Goal: Transaction & Acquisition: Purchase product/service

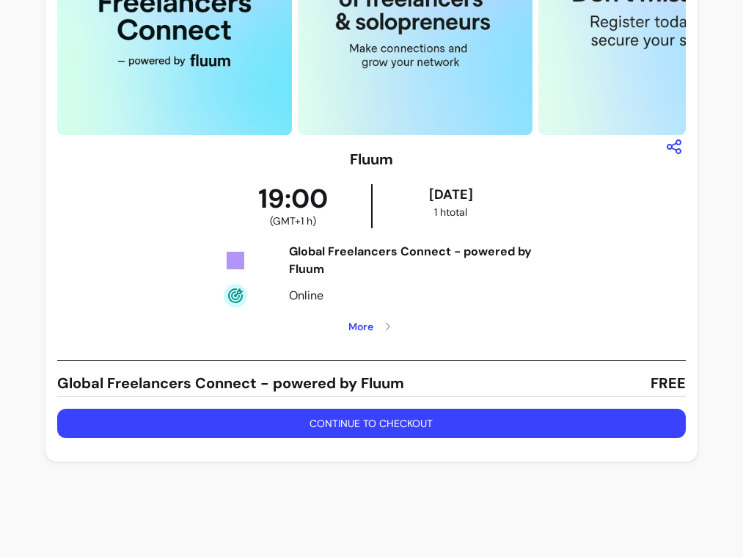
scroll to position [170, 0]
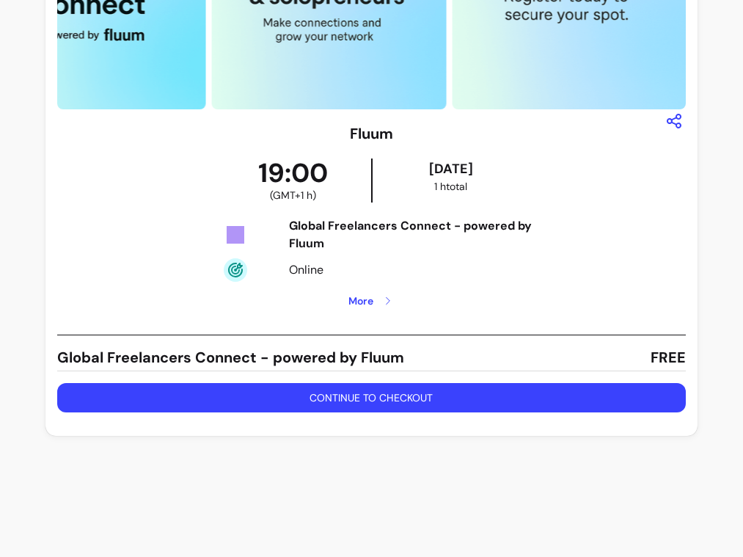
click at [393, 401] on button "Continue to checkout" at bounding box center [371, 397] width 629 height 29
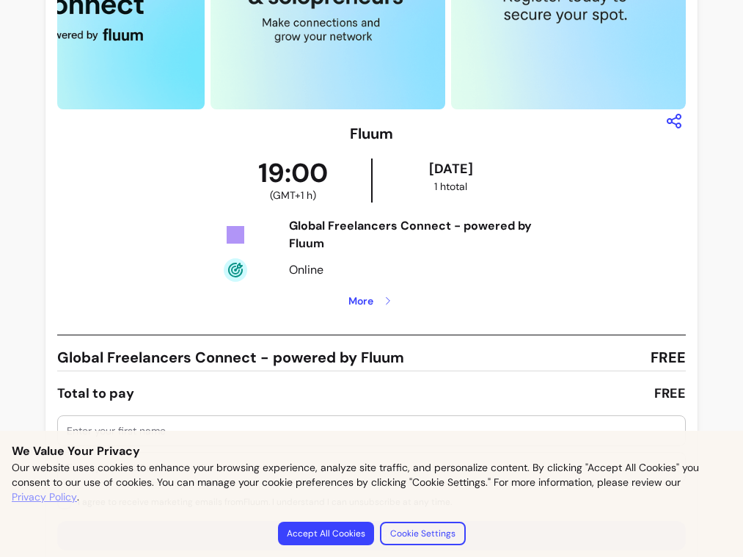
scroll to position [307, 0]
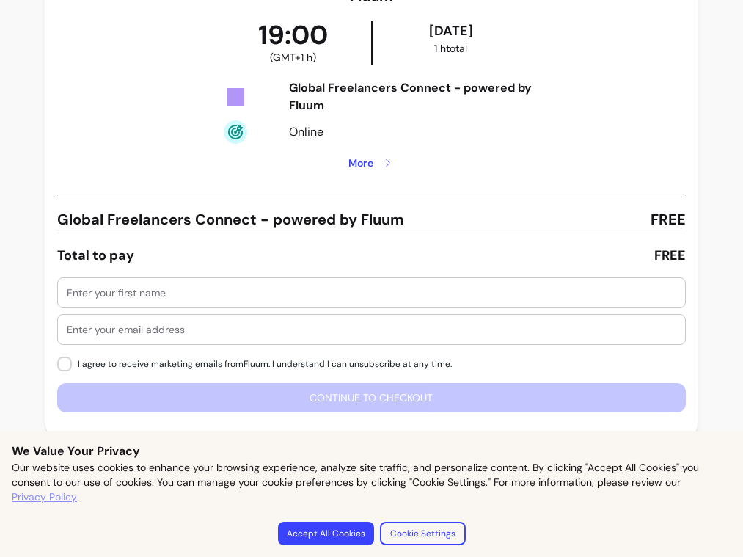
click at [382, 298] on input "text" at bounding box center [372, 292] width 610 height 15
click at [380, 293] on input "text" at bounding box center [372, 292] width 610 height 15
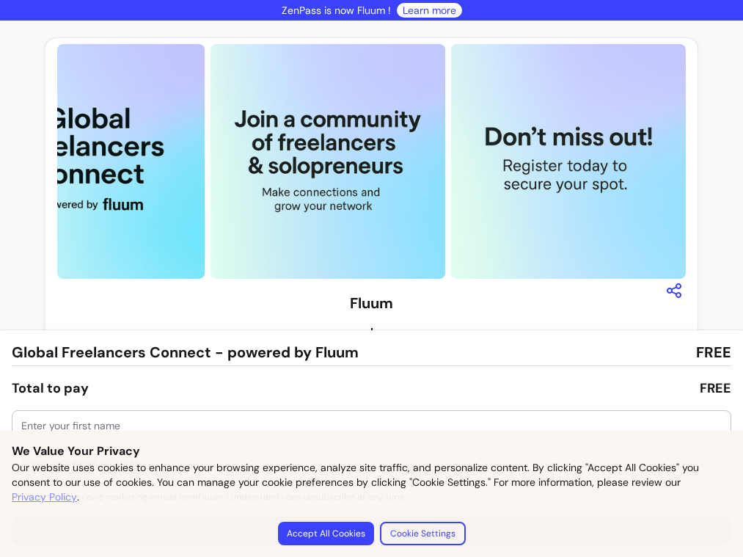
scroll to position [80, 0]
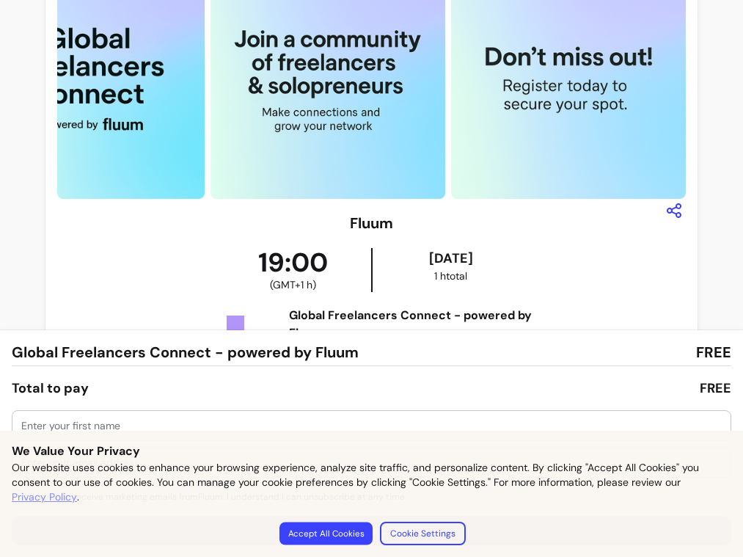
click at [348, 531] on button "Accept All Cookies" at bounding box center [325, 533] width 93 height 23
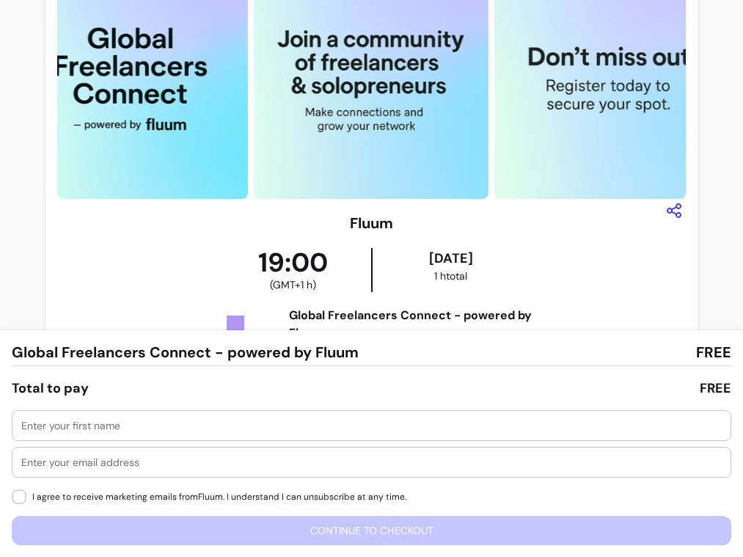
click at [344, 433] on div at bounding box center [371, 425] width 701 height 29
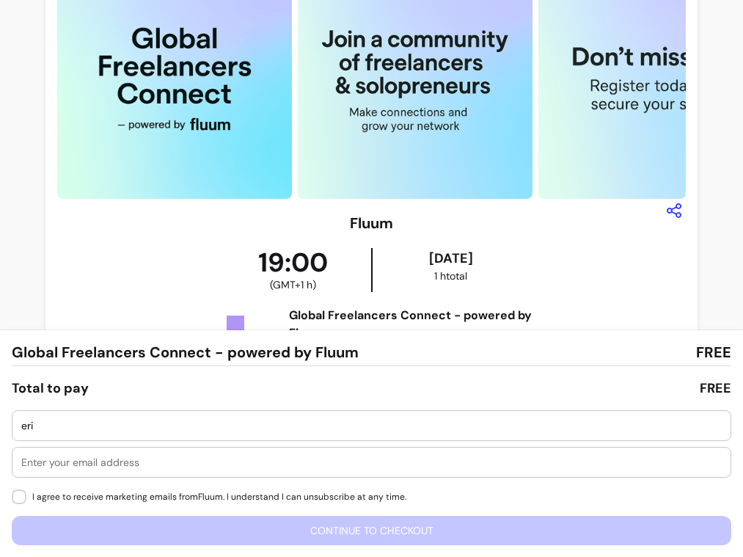
type input "eri"
click at [325, 467] on input "text" at bounding box center [371, 462] width 701 height 15
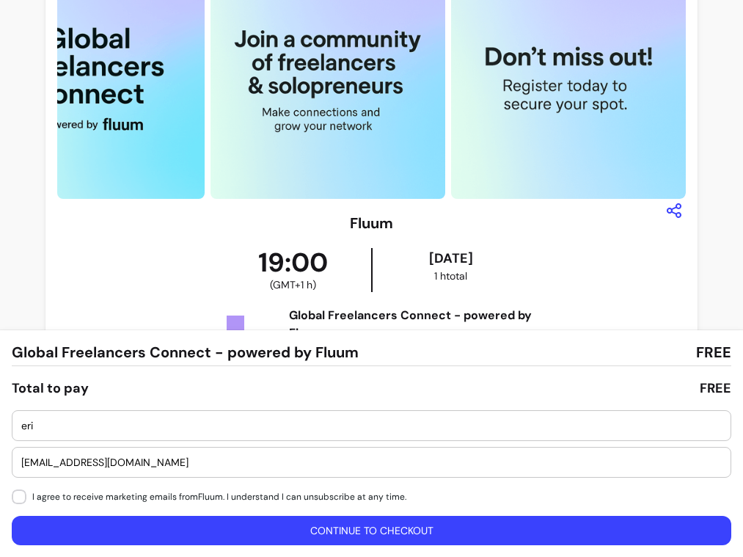
type input "hello@openhandsenergy.com"
click at [288, 533] on button "Continue to checkout" at bounding box center [372, 530] width 720 height 29
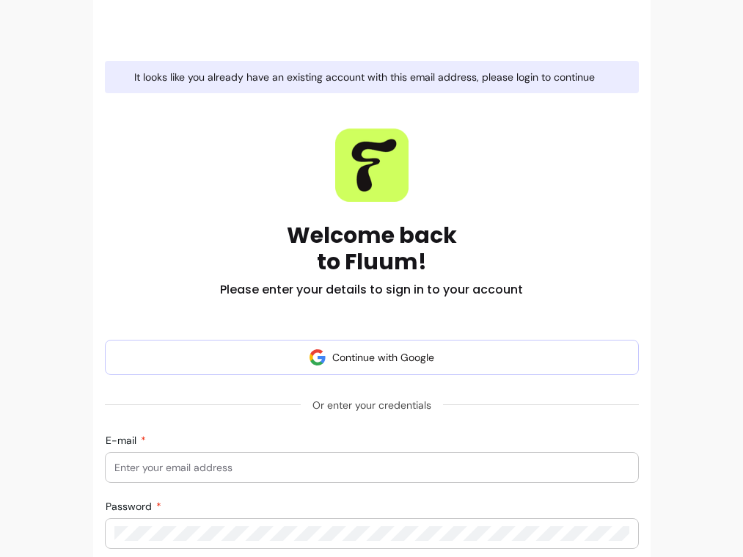
scroll to position [259, 0]
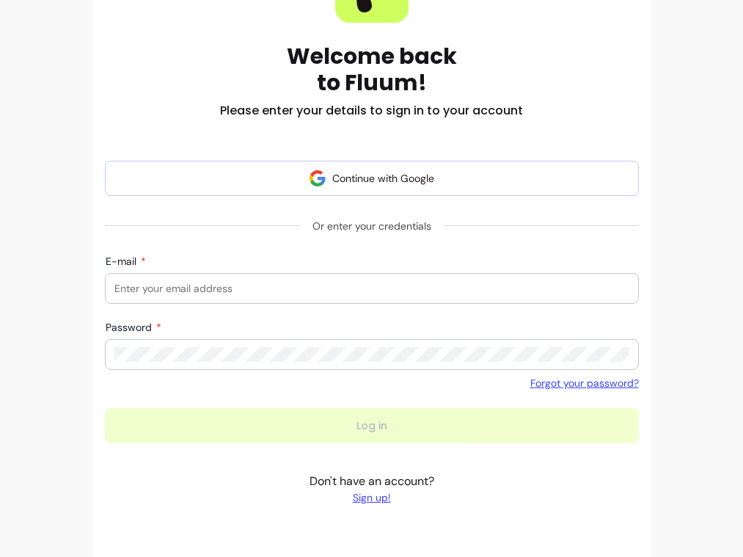
click at [307, 277] on div at bounding box center [371, 288] width 515 height 29
type input "hello@openhandsenergy.com"
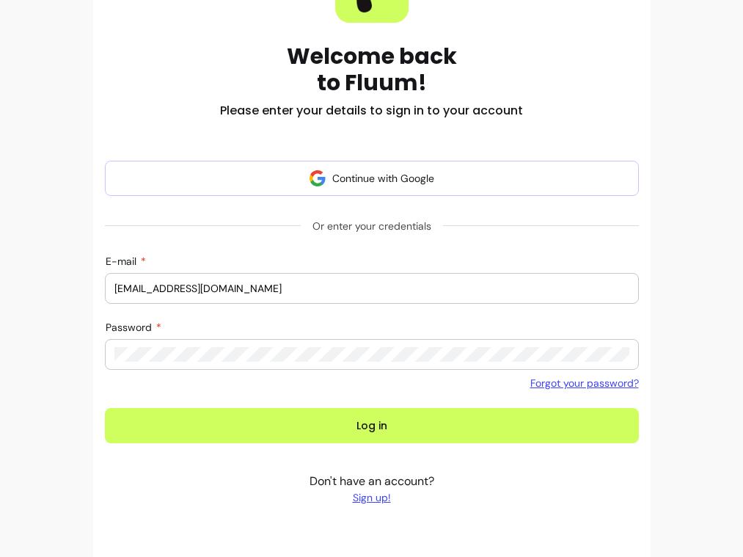
click at [105, 408] on button "Log in" at bounding box center [372, 425] width 534 height 35
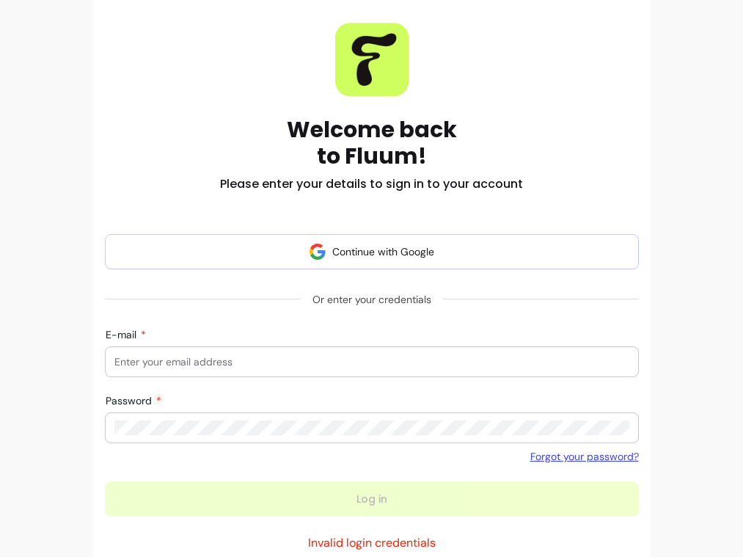
scroll to position [129, 0]
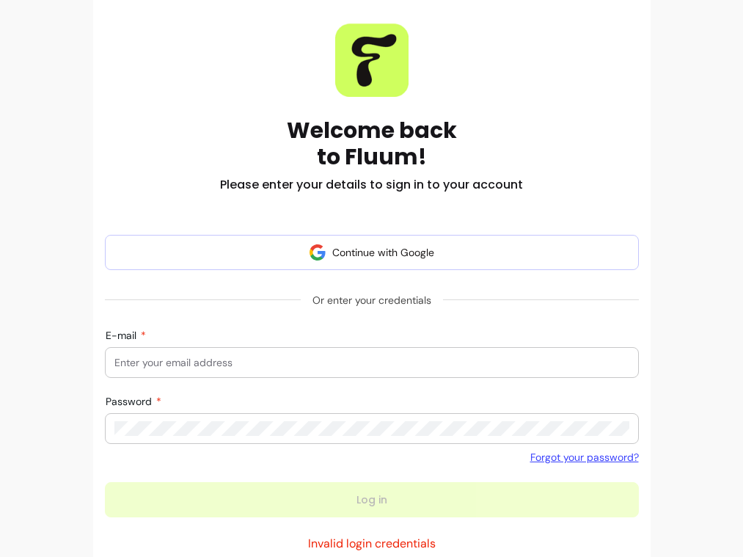
click at [630, 461] on link "Forgot your password?" at bounding box center [585, 457] width 109 height 15
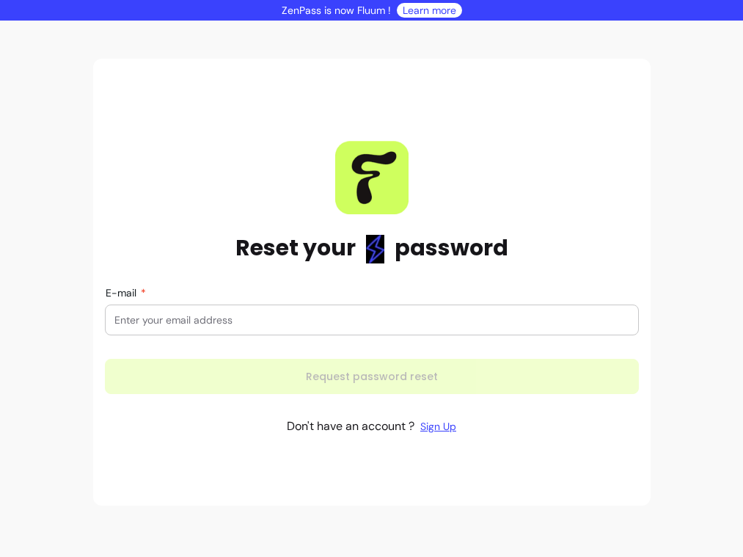
click at [487, 316] on input "E-mail" at bounding box center [371, 320] width 515 height 15
type input "hello@openhandsenergy.com"
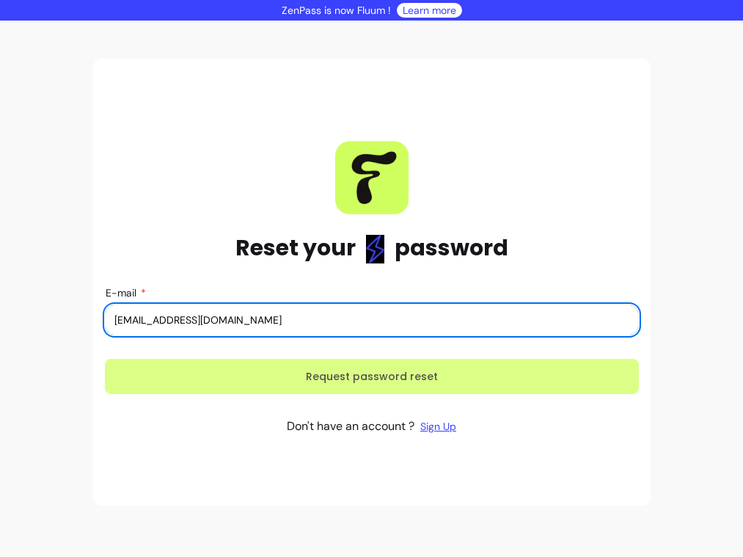
click at [329, 371] on button "Request password reset" at bounding box center [372, 376] width 534 height 35
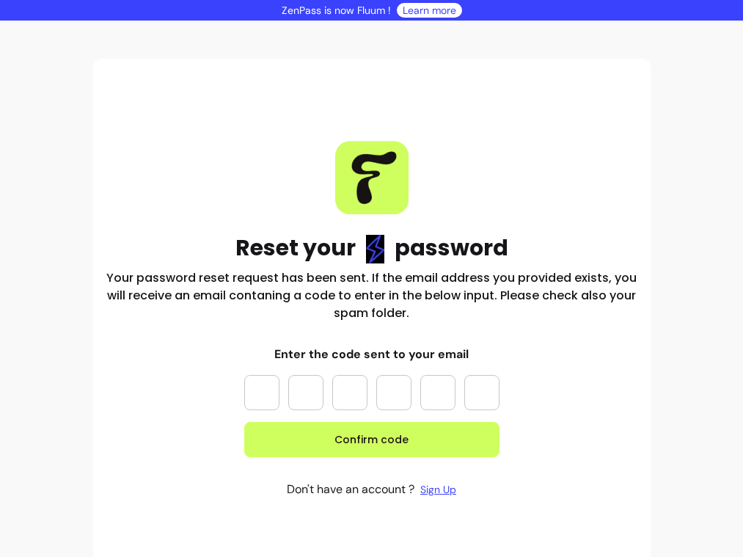
click at [247, 390] on input "Please enter OTP character 1" at bounding box center [261, 392] width 35 height 35
type input "*"
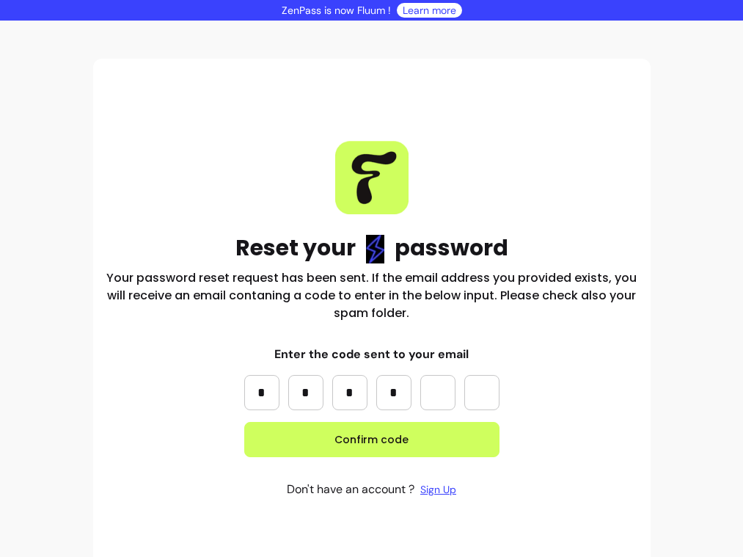
type input "*"
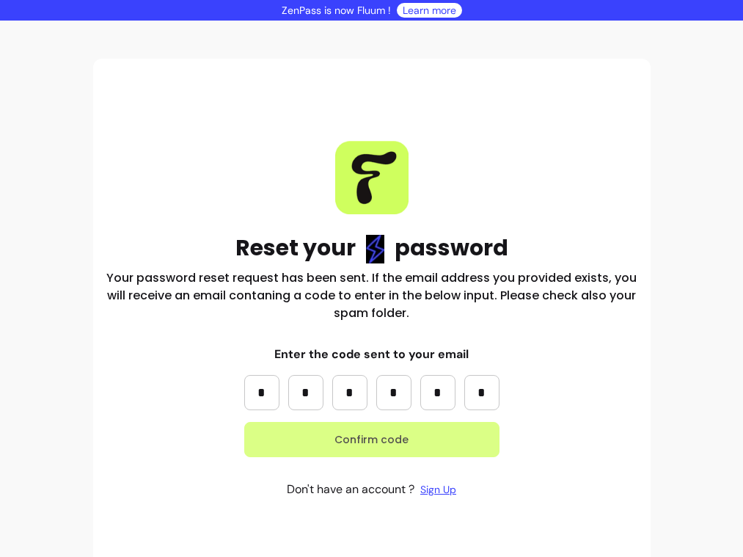
type input "*"
click at [318, 425] on button "Confirm code" at bounding box center [372, 440] width 248 height 34
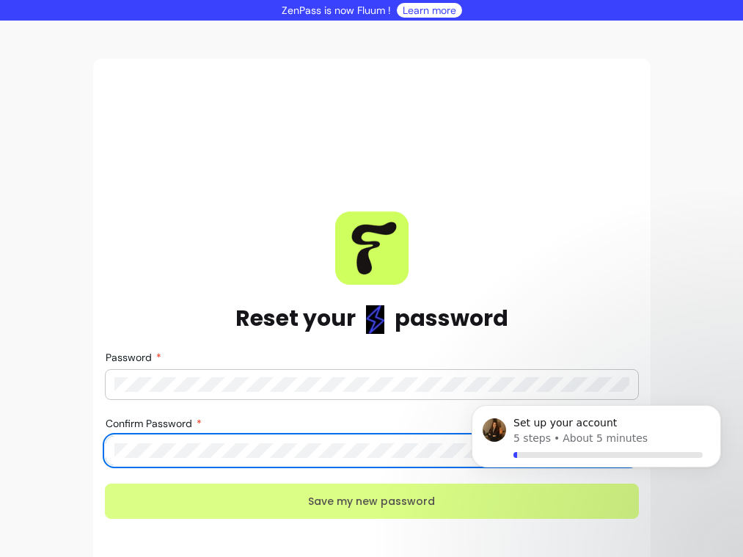
click at [291, 491] on button "Save my new password" at bounding box center [372, 501] width 534 height 35
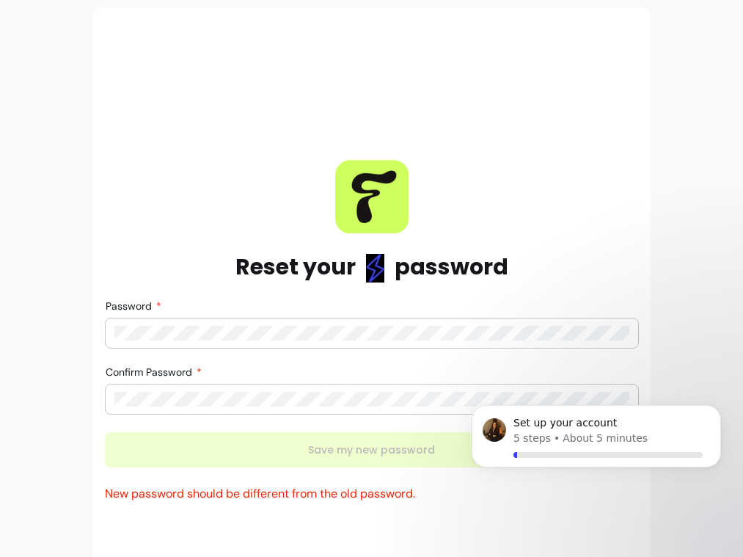
scroll to position [153, 0]
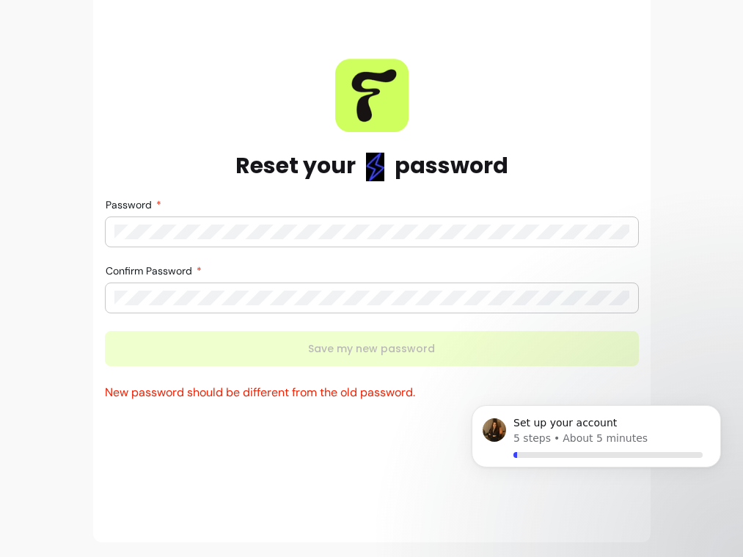
click at [374, 222] on div at bounding box center [371, 231] width 515 height 29
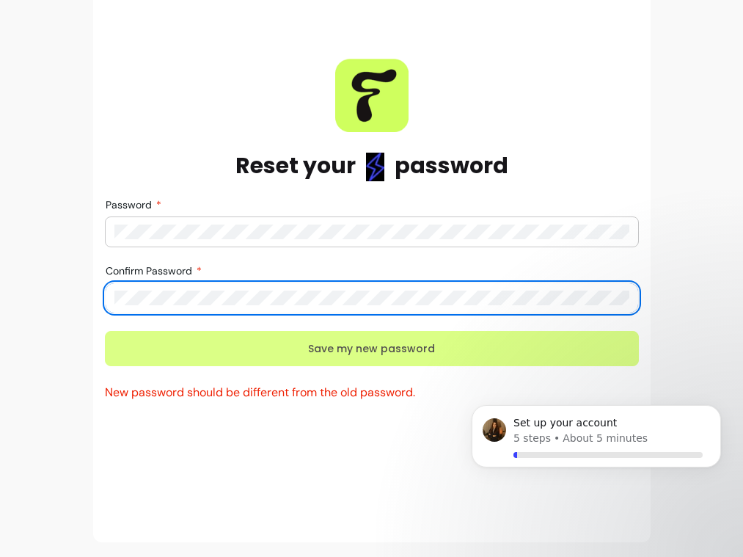
click at [351, 346] on button "Save my new password" at bounding box center [372, 348] width 534 height 35
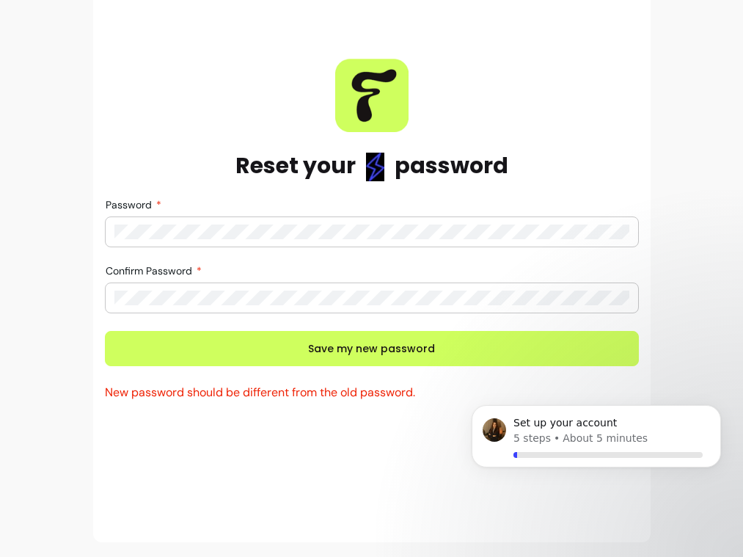
scroll to position [0, 0]
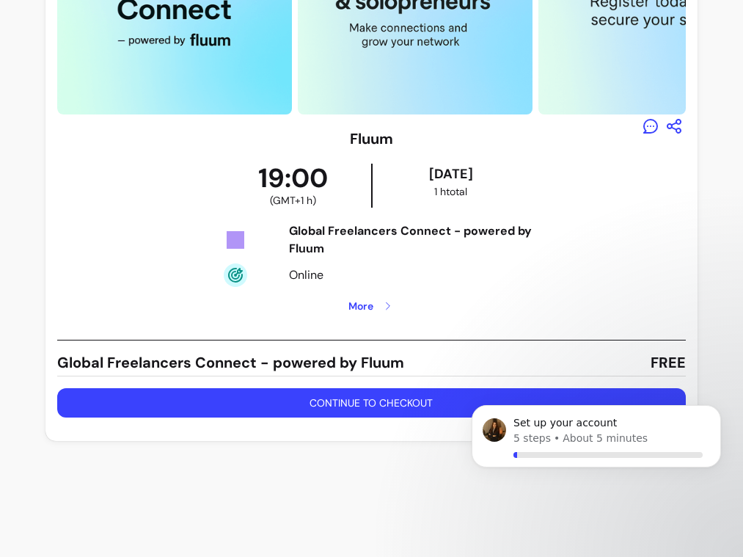
scroll to position [170, 0]
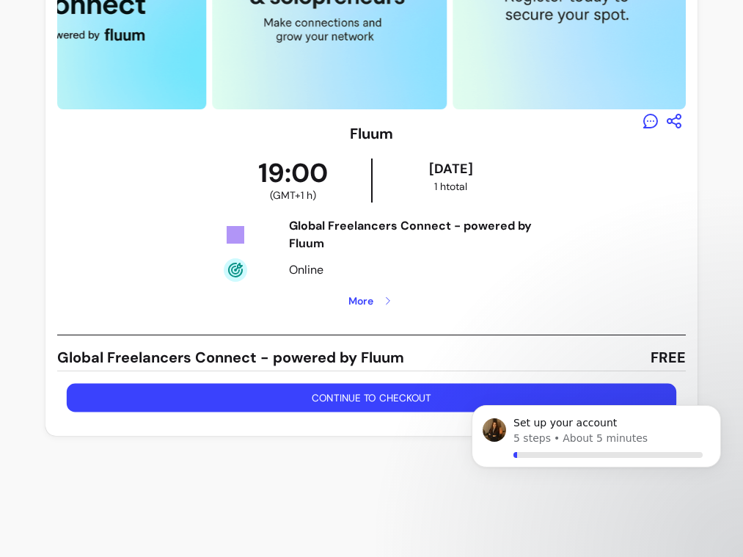
click at [424, 396] on button "Continue to checkout" at bounding box center [372, 398] width 610 height 29
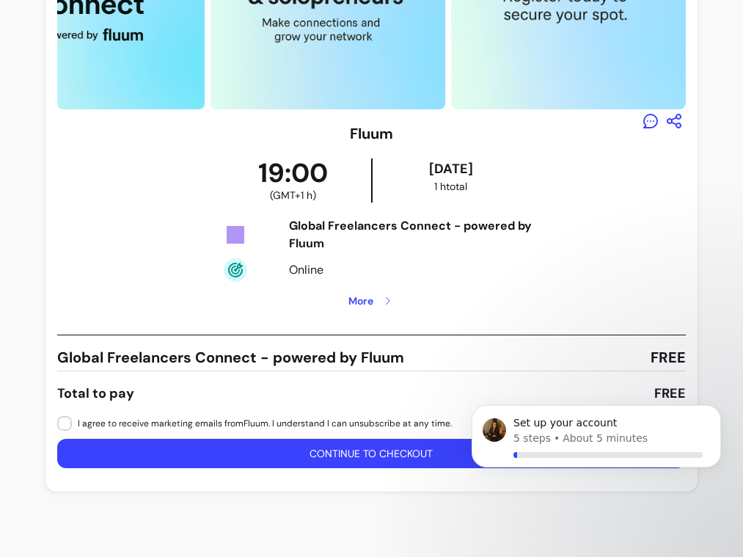
scroll to position [225, 0]
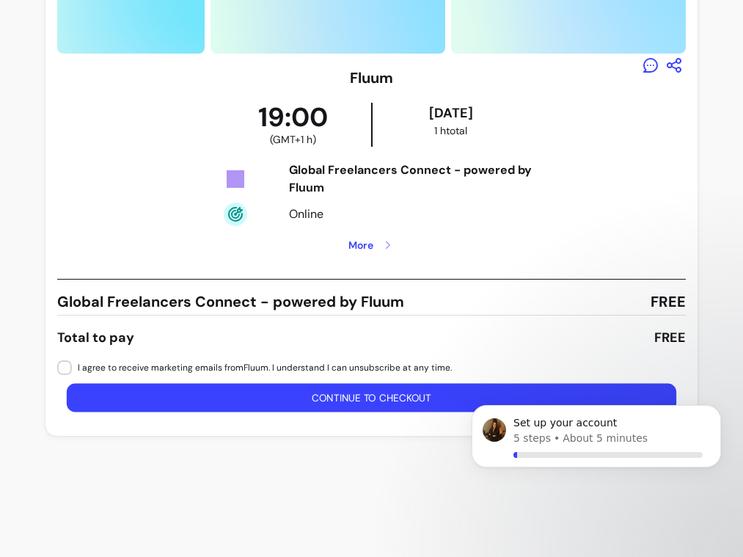
click at [365, 400] on button "Continue to checkout" at bounding box center [372, 398] width 610 height 29
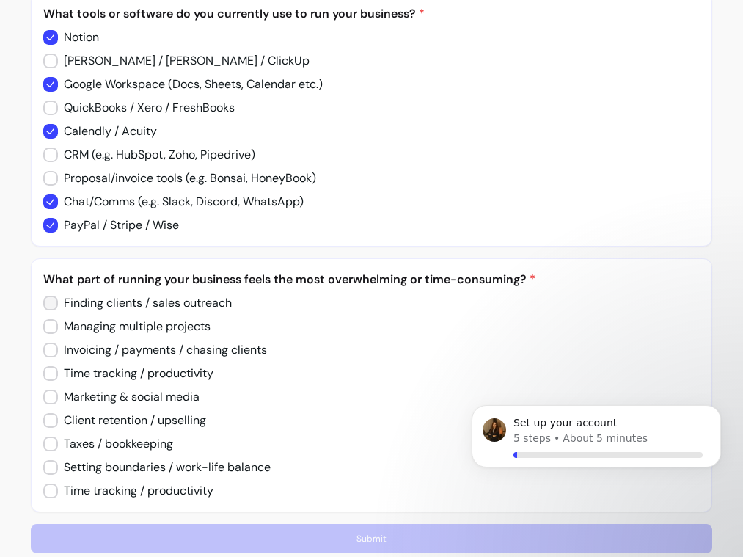
scroll to position [1416, 0]
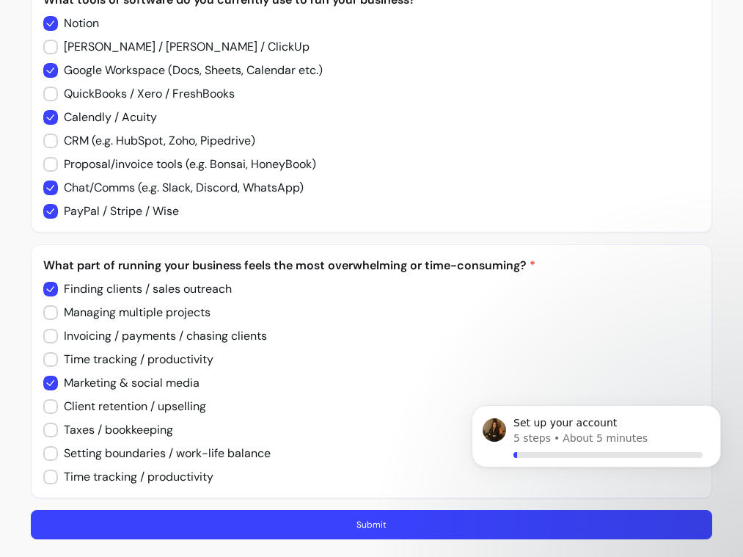
click at [148, 528] on button "Submit" at bounding box center [372, 524] width 682 height 29
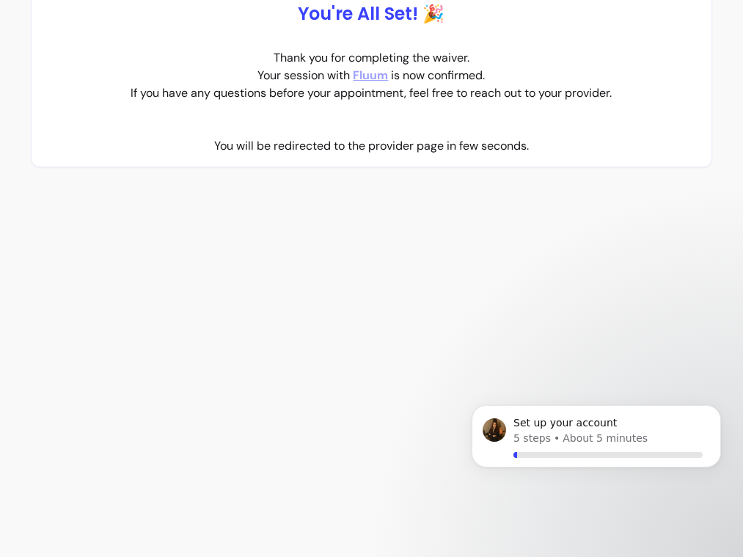
scroll to position [56, 0]
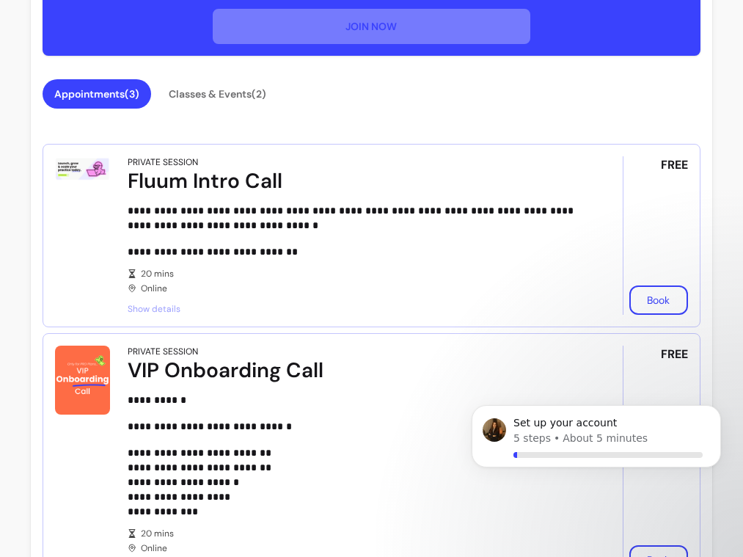
scroll to position [556, 0]
